Goal: Information Seeking & Learning: Learn about a topic

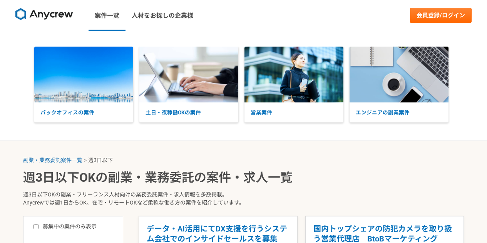
select select "3"
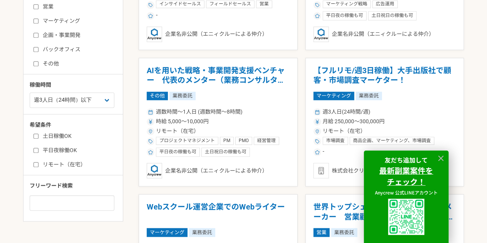
scroll to position [318, 0]
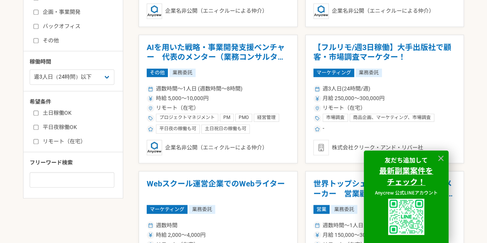
click at [62, 115] on label "土日稼働OK" at bounding box center [77, 113] width 89 height 8
click at [38, 115] on input "土日稼働OK" at bounding box center [35, 112] width 5 height 5
checkbox input "true"
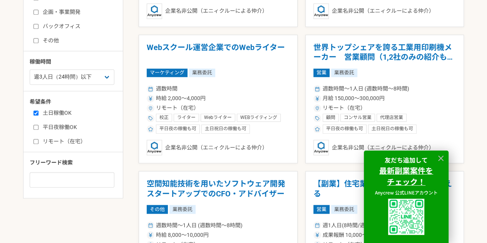
click at [62, 124] on label "平日夜稼働OK" at bounding box center [77, 127] width 89 height 8
click at [38, 125] on input "平日夜稼働OK" at bounding box center [35, 127] width 5 height 5
checkbox input "true"
click at [64, 140] on label "リモート（在宅）" at bounding box center [77, 141] width 89 height 8
click at [38, 140] on input "リモート（在宅）" at bounding box center [35, 141] width 5 height 5
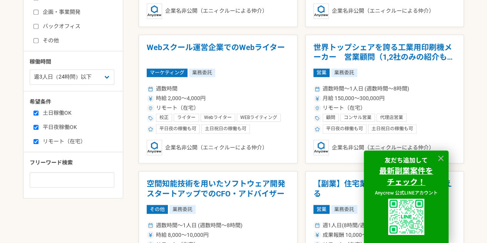
checkbox input "true"
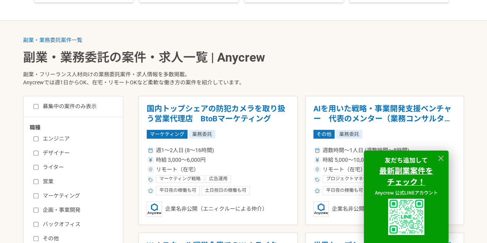
scroll to position [120, 0]
click at [64, 131] on div "職種" at bounding box center [49, 127] width 38 height 9
click at [64, 140] on label "エンジニア" at bounding box center [77, 138] width 89 height 8
click at [38, 140] on input "エンジニア" at bounding box center [35, 138] width 5 height 5
checkbox input "true"
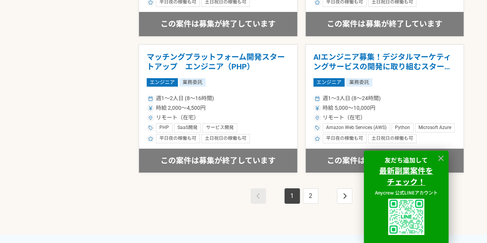
scroll to position [120, 0]
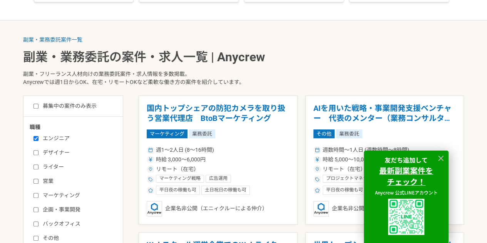
scroll to position [318, 0]
